Goal: Information Seeking & Learning: Find contact information

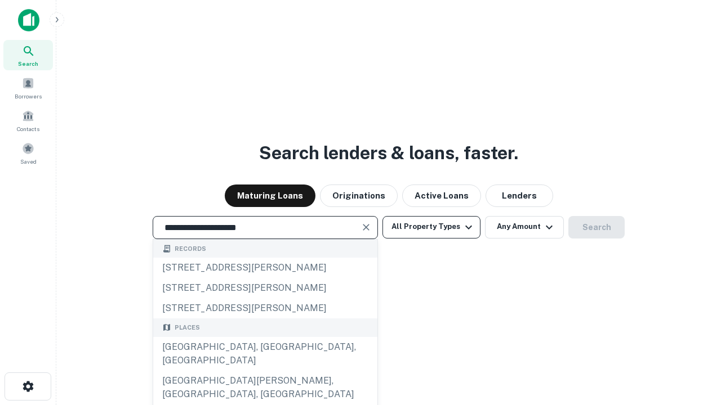
click at [265, 371] on div "Santa Monica, CA, USA" at bounding box center [265, 354] width 224 height 34
click at [431, 227] on button "All Property Types" at bounding box center [431, 227] width 98 height 23
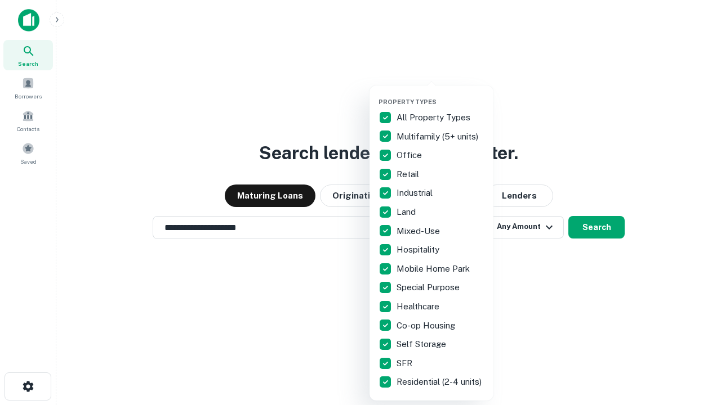
type input "**********"
click at [440, 95] on button "button" at bounding box center [440, 95] width 124 height 1
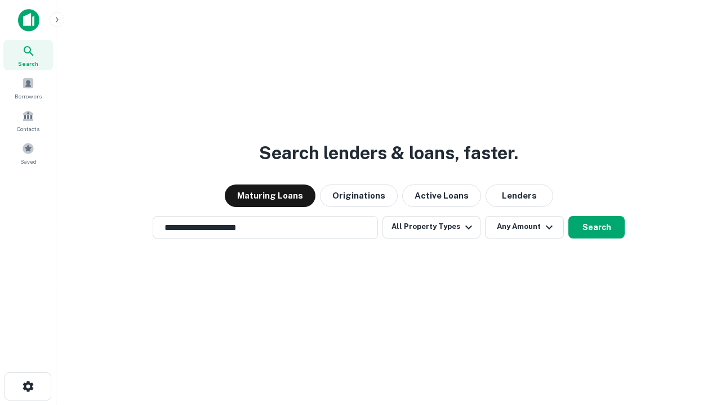
scroll to position [7, 136]
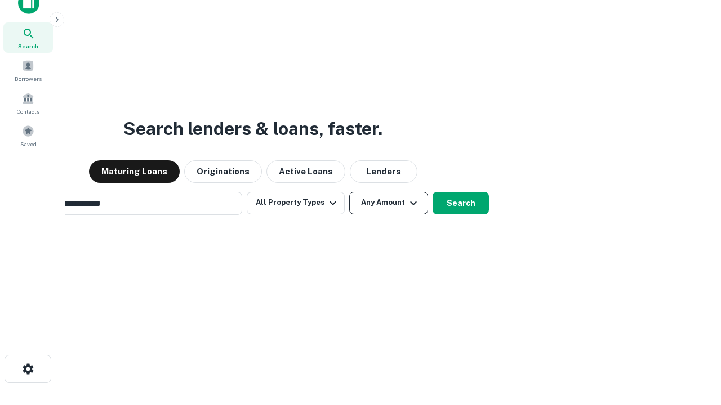
click at [349, 192] on button "Any Amount" at bounding box center [388, 203] width 79 height 23
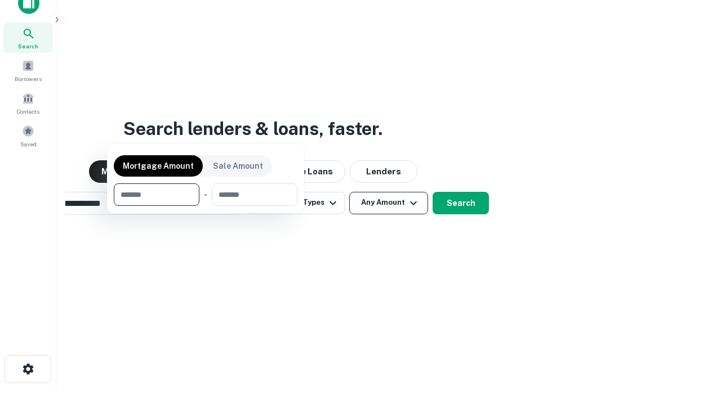
scroll to position [81, 319]
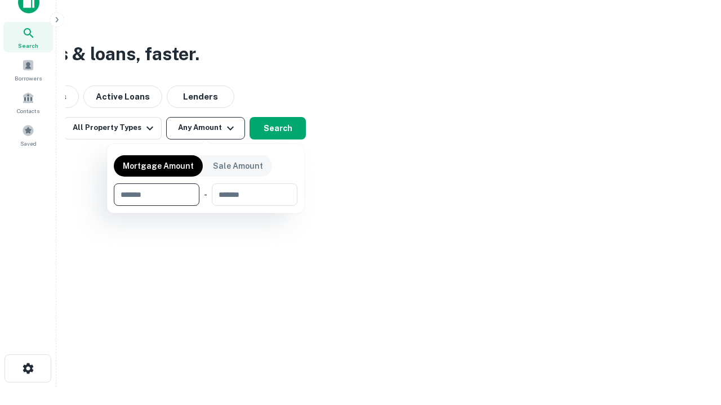
type input "*******"
click at [206, 206] on button "button" at bounding box center [206, 206] width 184 height 1
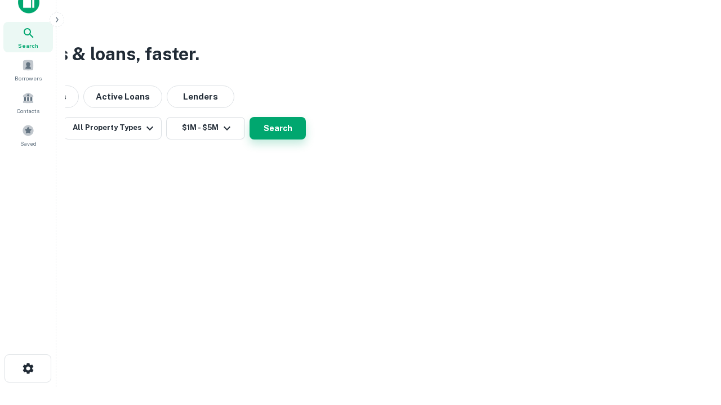
click at [306, 140] on button "Search" at bounding box center [277, 128] width 56 height 23
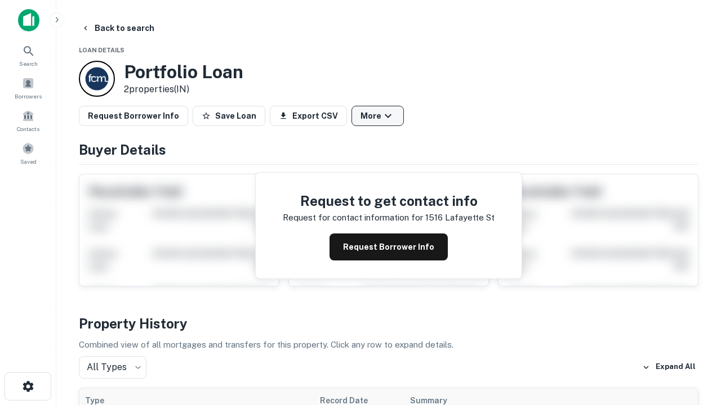
click at [377, 116] on button "More" at bounding box center [377, 116] width 52 height 20
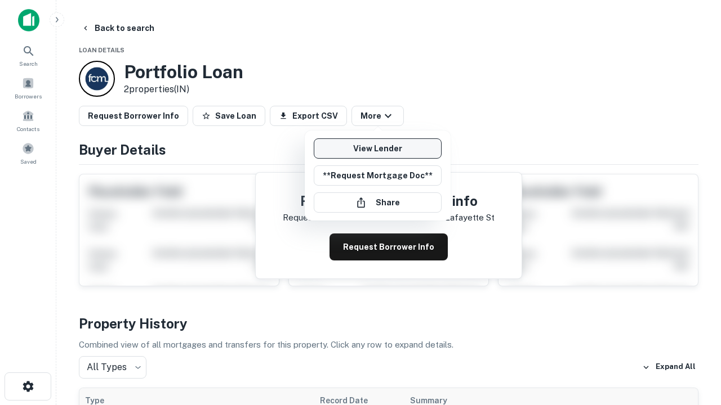
click at [377, 149] on link "View Lender" at bounding box center [378, 149] width 128 height 20
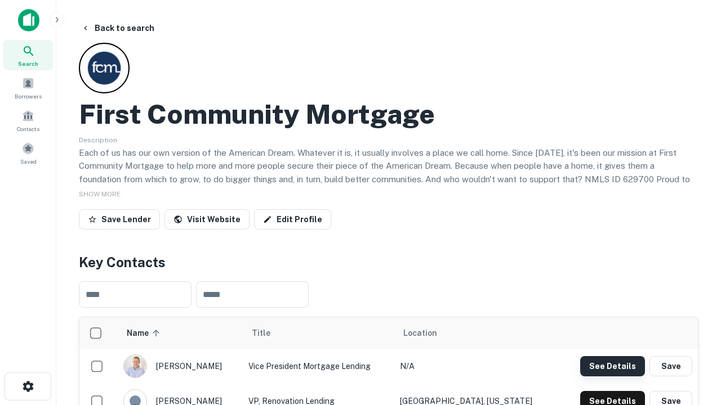
click at [612, 366] on button "See Details" at bounding box center [612, 366] width 65 height 20
click at [28, 387] on icon "button" at bounding box center [28, 387] width 14 height 14
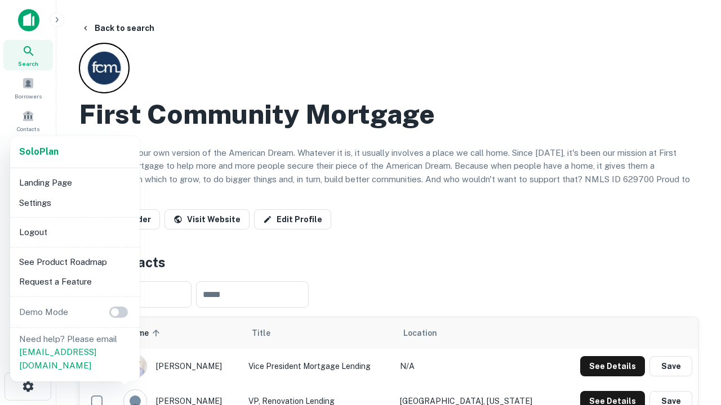
click at [74, 232] on li "Logout" at bounding box center [75, 232] width 121 height 20
